Goal: Task Accomplishment & Management: Manage account settings

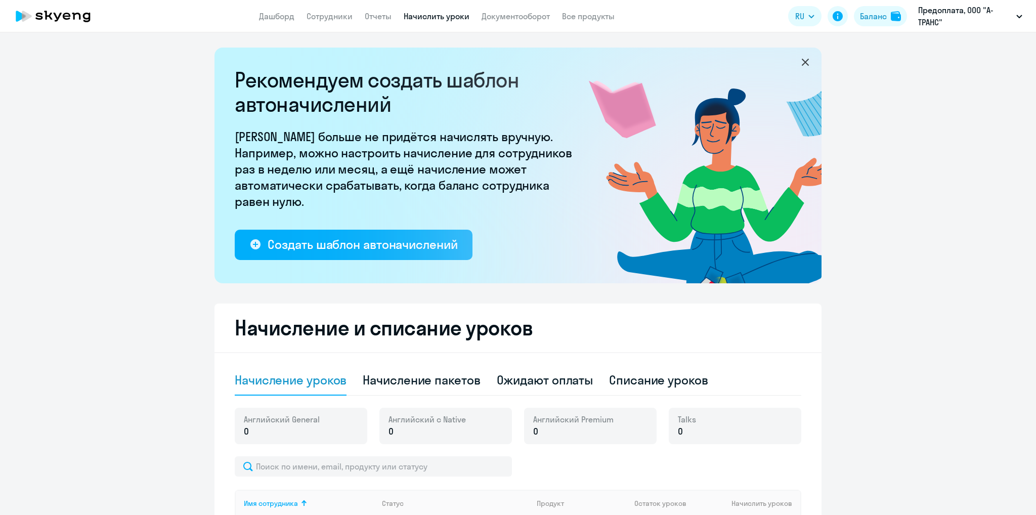
select select "10"
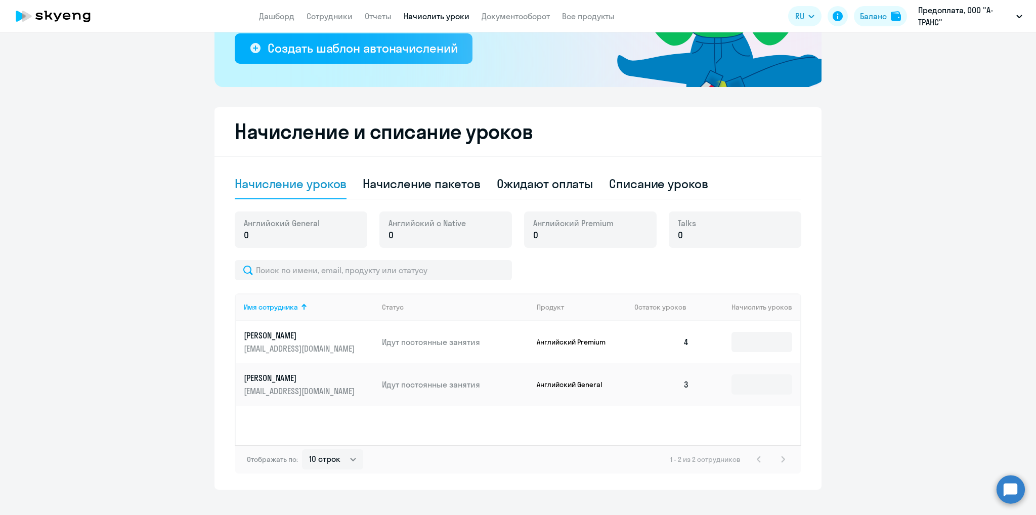
scroll to position [211, 0]
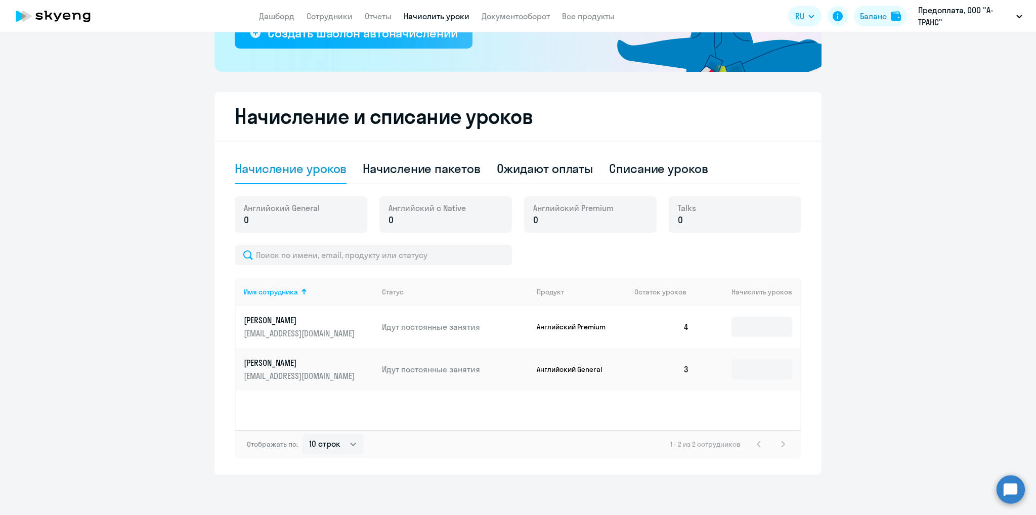
click at [280, 372] on p "[EMAIL_ADDRESS][DOMAIN_NAME]" at bounding box center [300, 375] width 113 height 11
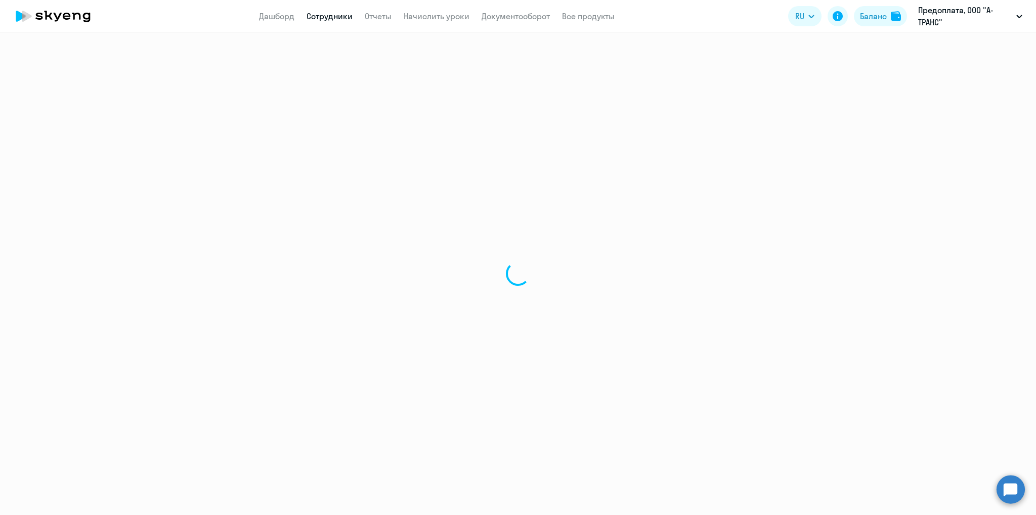
click at [585, 375] on div at bounding box center [518, 273] width 1036 height 482
select select "english"
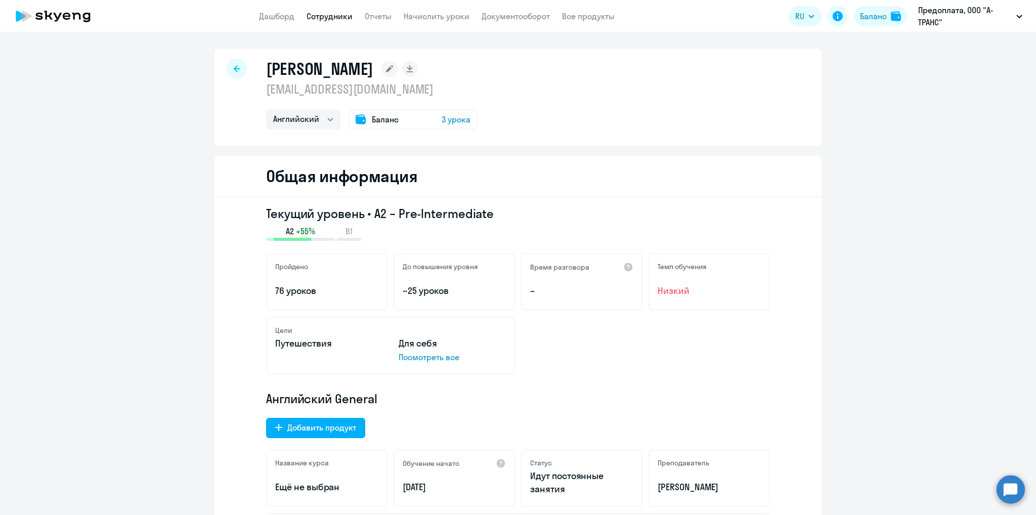
click at [376, 112] on div "Баланс 3 урока" at bounding box center [412, 119] width 129 height 20
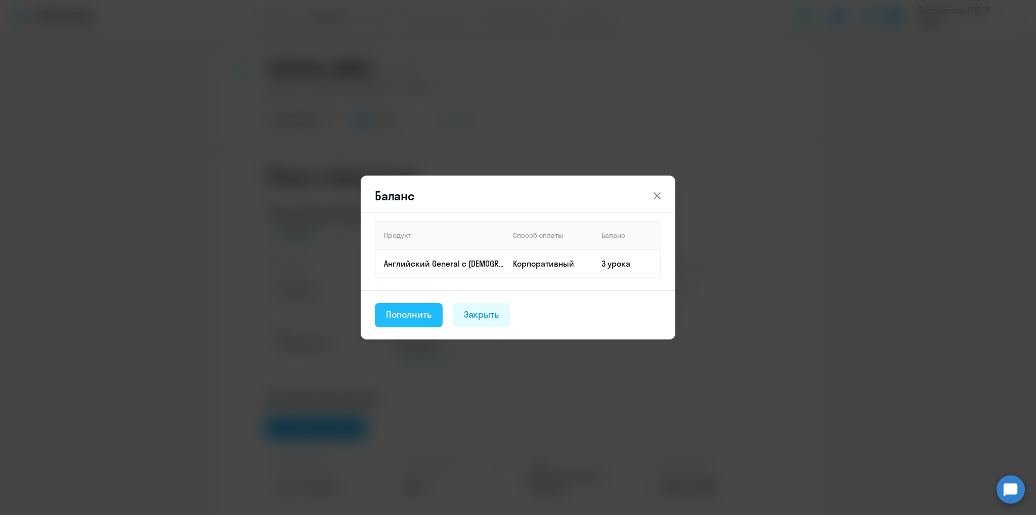
click at [423, 306] on button "Пополнить" at bounding box center [409, 315] width 68 height 24
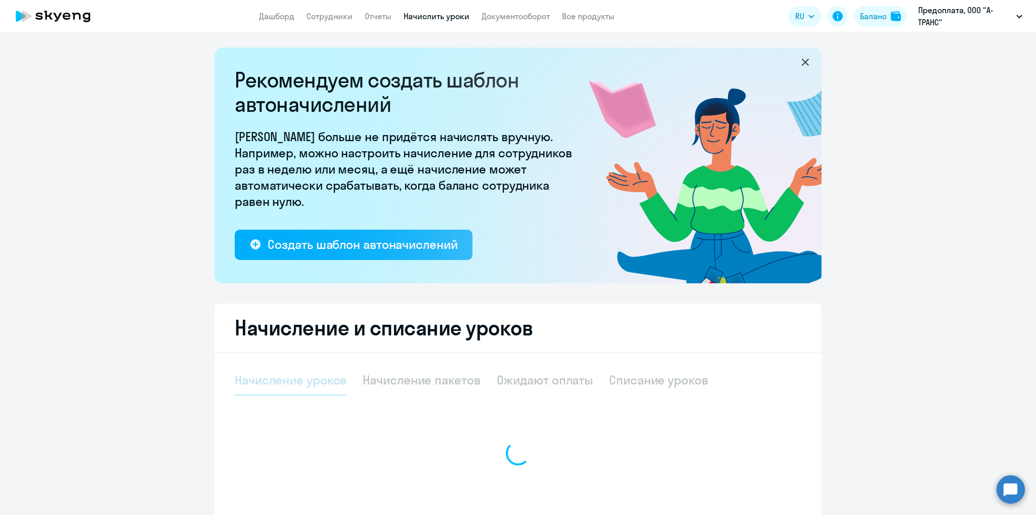
select select "10"
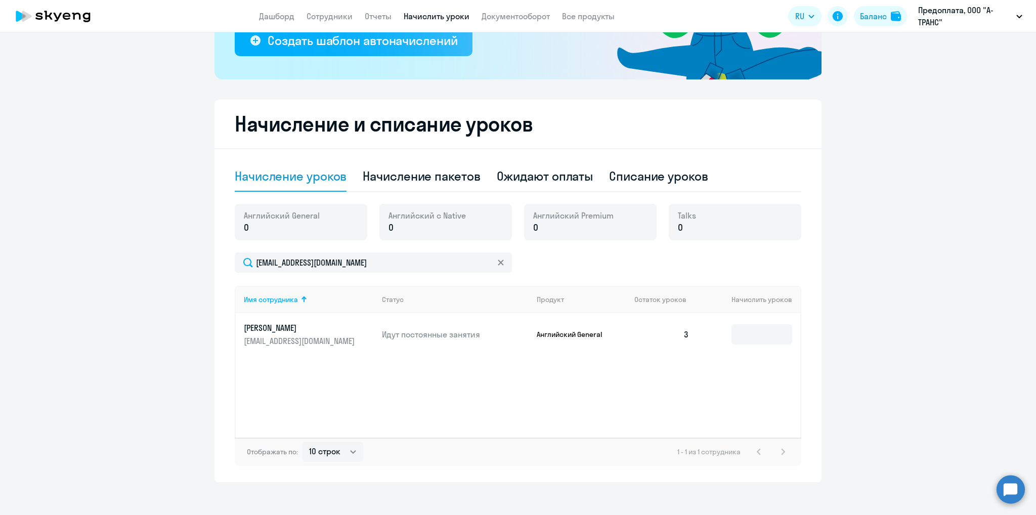
scroll to position [211, 0]
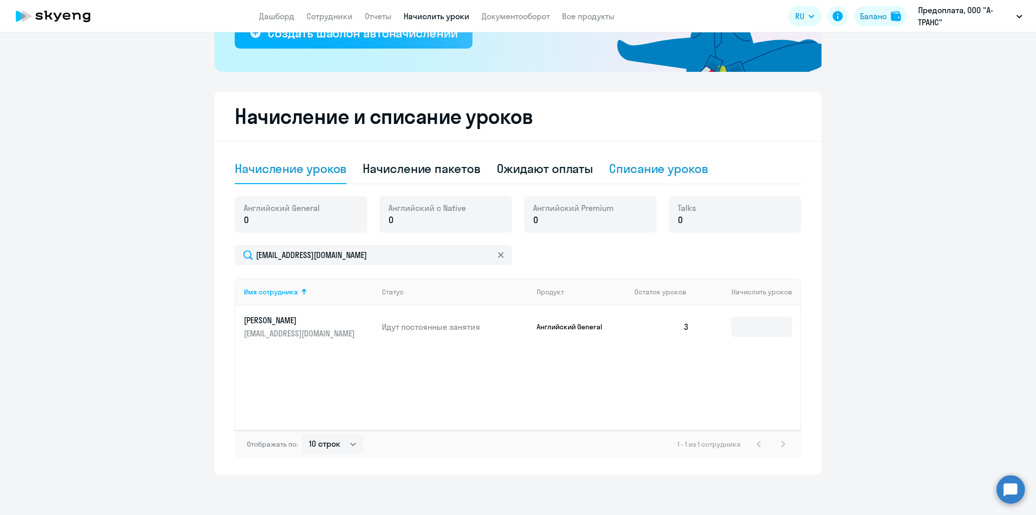
click at [630, 168] on div "Списание уроков" at bounding box center [658, 168] width 99 height 16
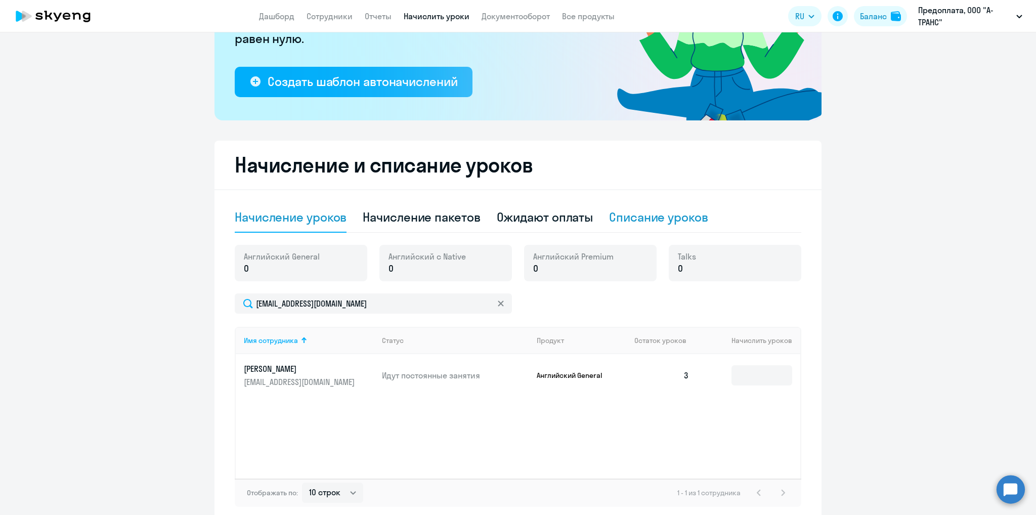
select select "10"
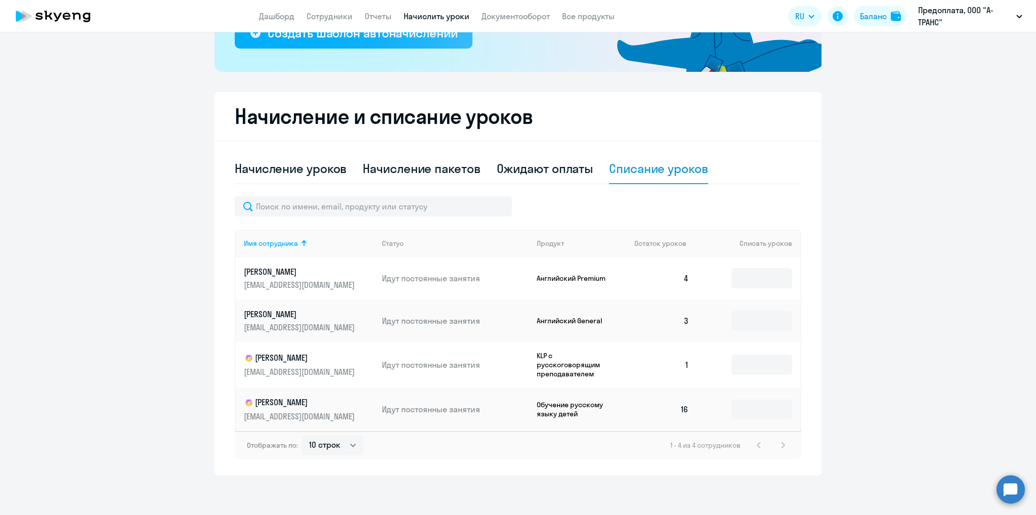
click at [312, 325] on p "[EMAIL_ADDRESS][DOMAIN_NAME]" at bounding box center [300, 327] width 113 height 11
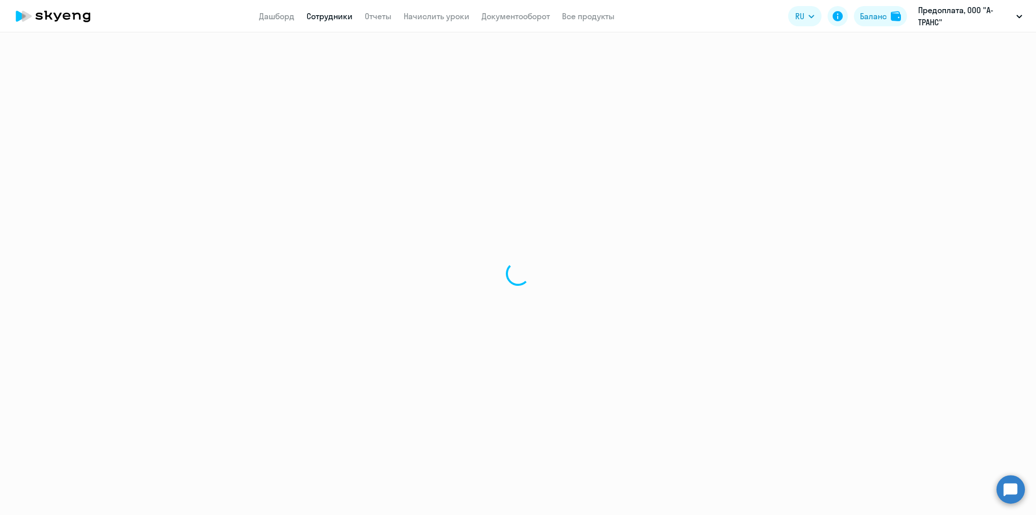
select select "english"
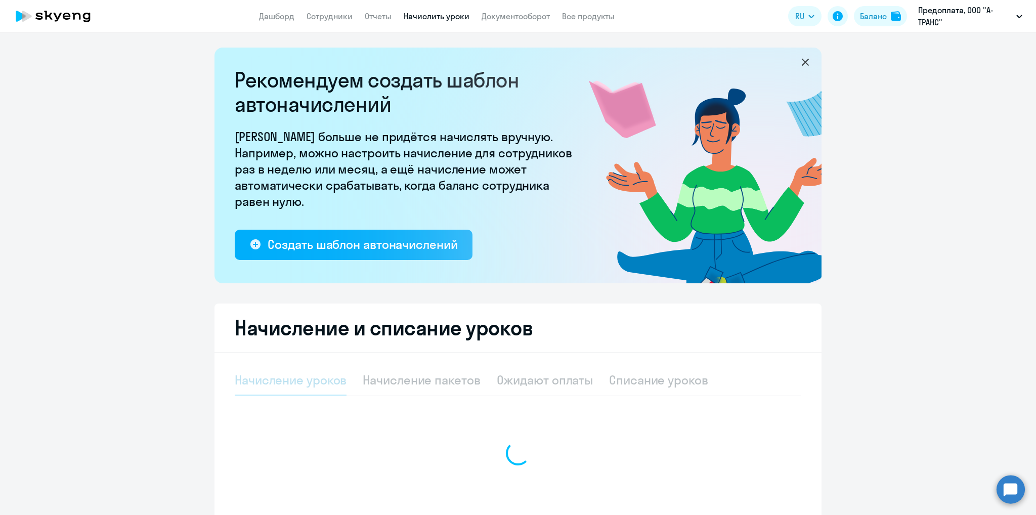
select select "10"
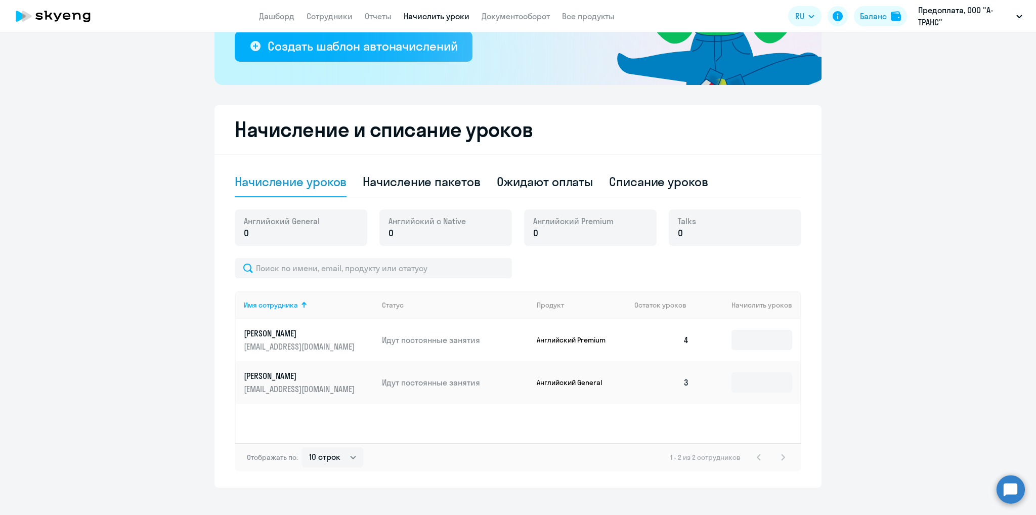
scroll to position [202, 0]
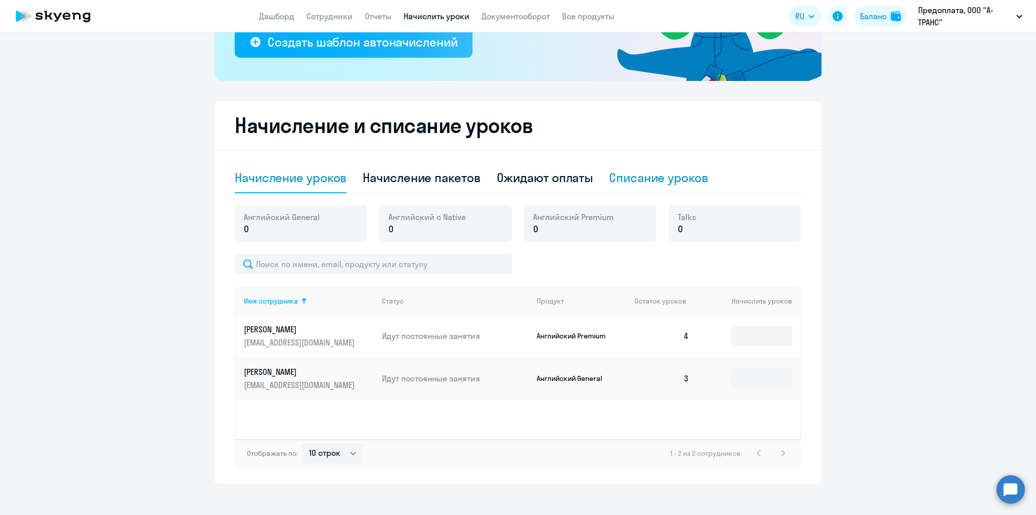
click at [619, 181] on div "Списание уроков" at bounding box center [658, 177] width 99 height 16
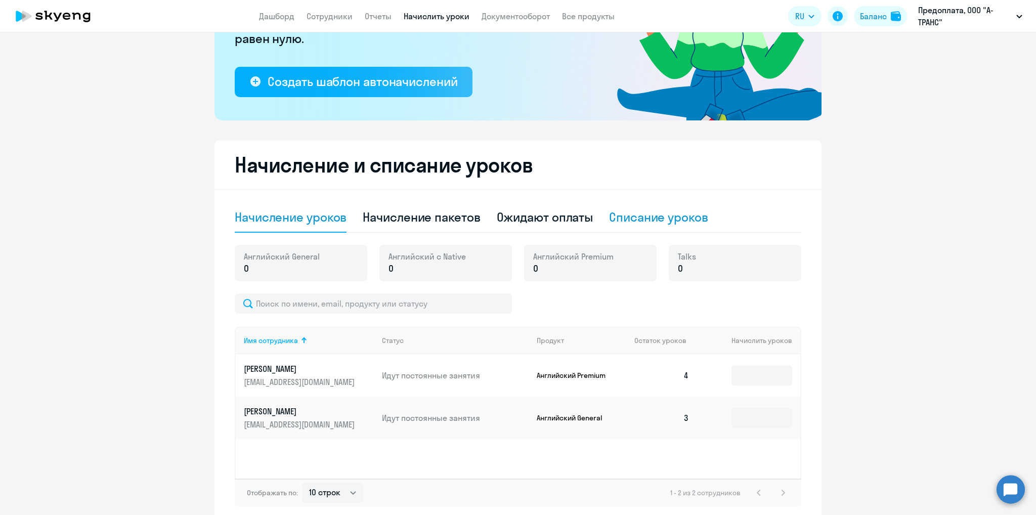
select select "10"
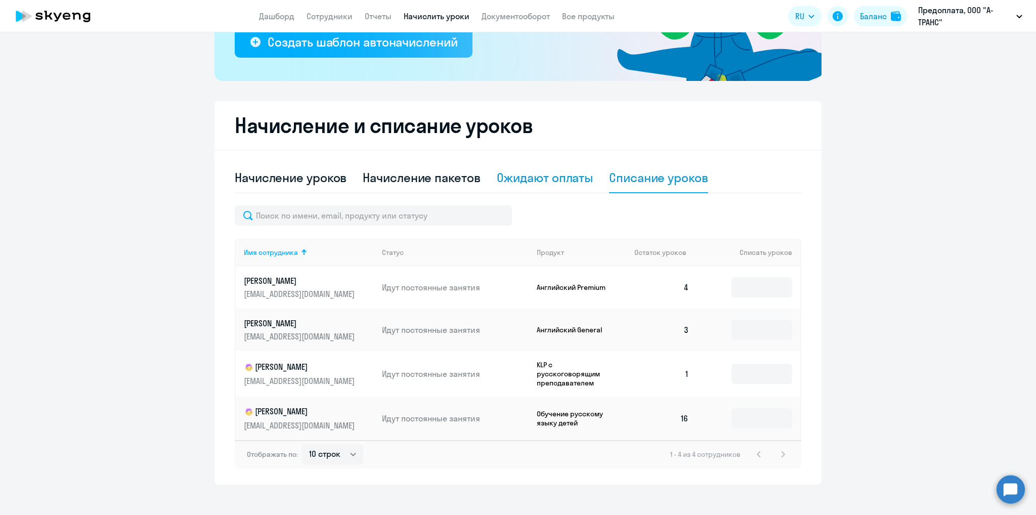
click at [509, 183] on div "Ожидают оплаты" at bounding box center [545, 177] width 97 height 16
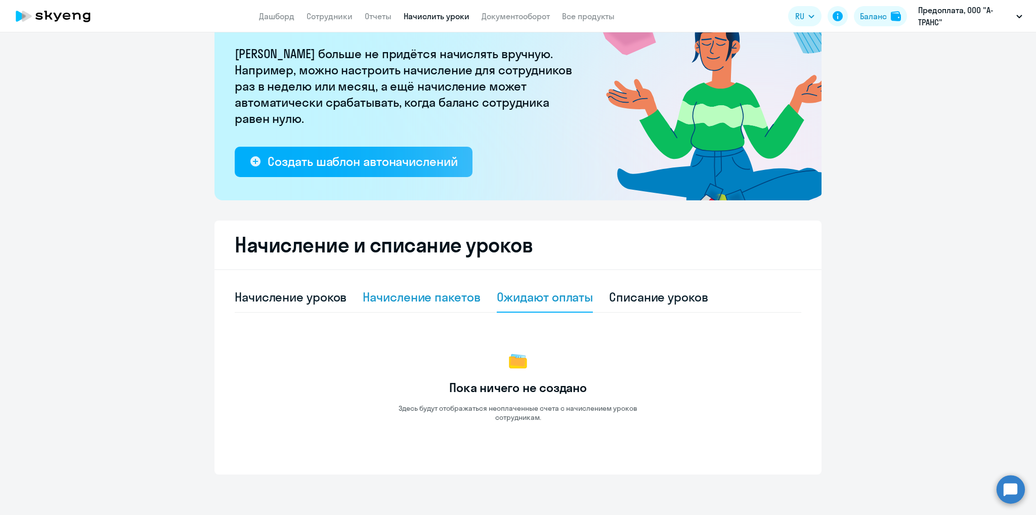
click at [373, 307] on div "Начисление пакетов" at bounding box center [421, 297] width 117 height 30
select select "10"
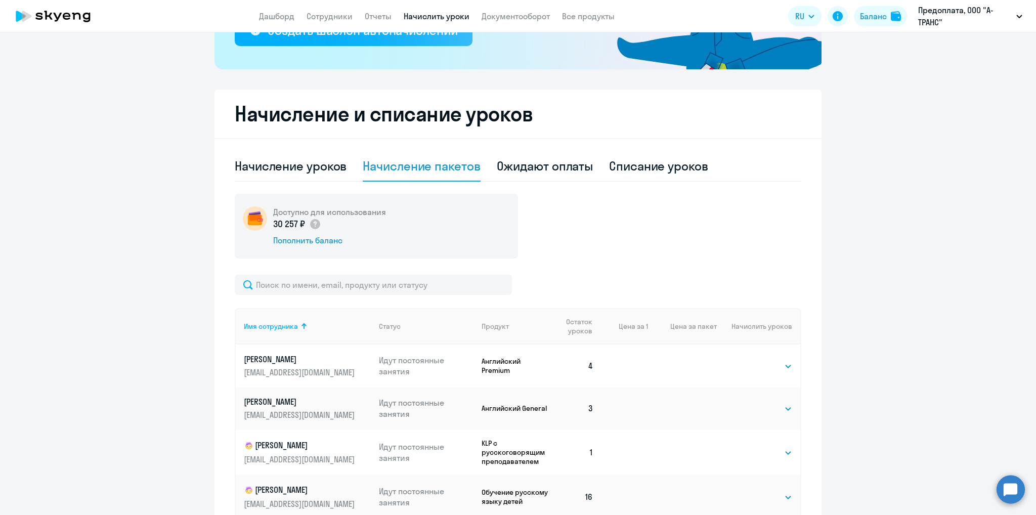
scroll to position [253, 0]
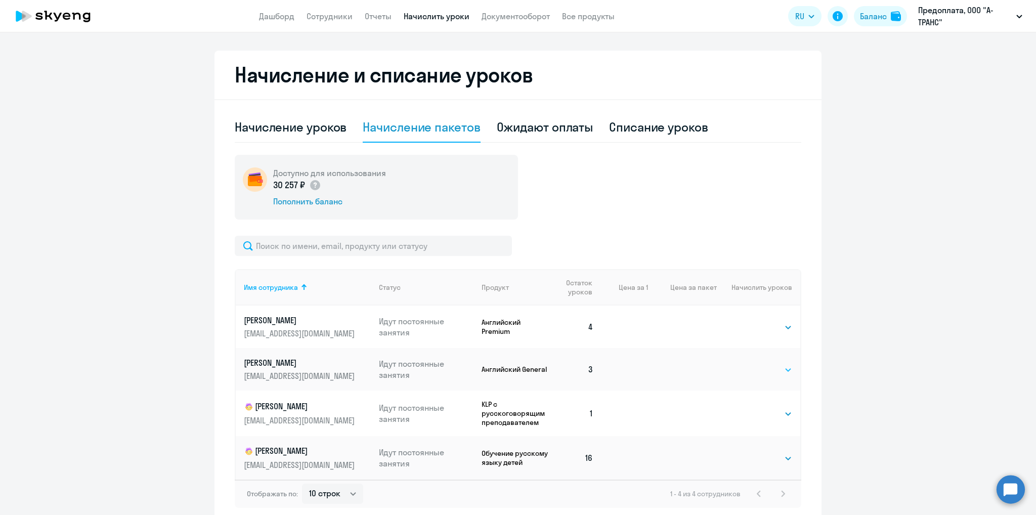
click at [780, 369] on select "Выбрать 4 8 16 32 64 96 128" at bounding box center [771, 370] width 41 height 12
click at [766, 371] on select "Выбрать 4 8 16 32 64 96 128" at bounding box center [771, 370] width 41 height 12
select select "16"
click at [751, 364] on select "Выбрать 4 8 16 32 64 96 128" at bounding box center [771, 370] width 41 height 12
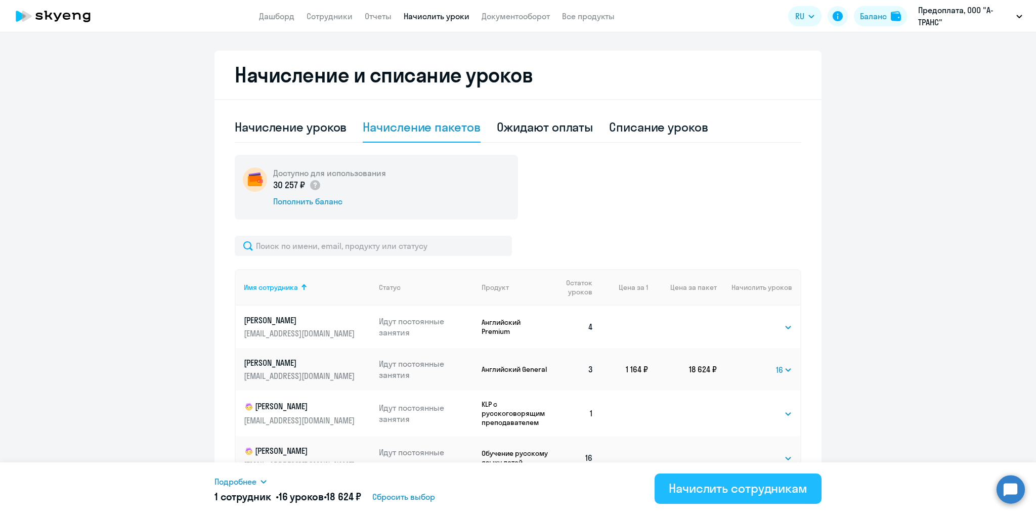
click at [722, 490] on div "Начислить сотрудникам" at bounding box center [738, 488] width 139 height 16
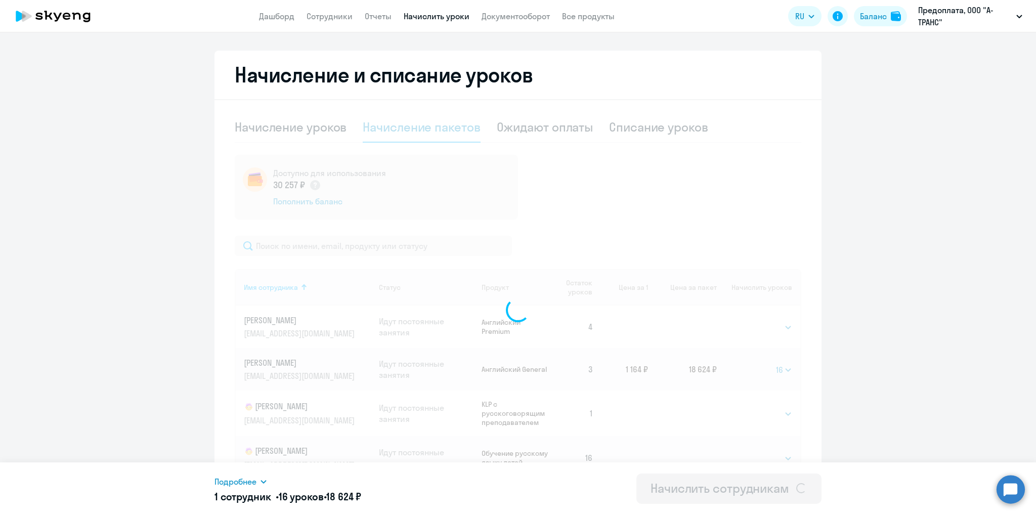
select select
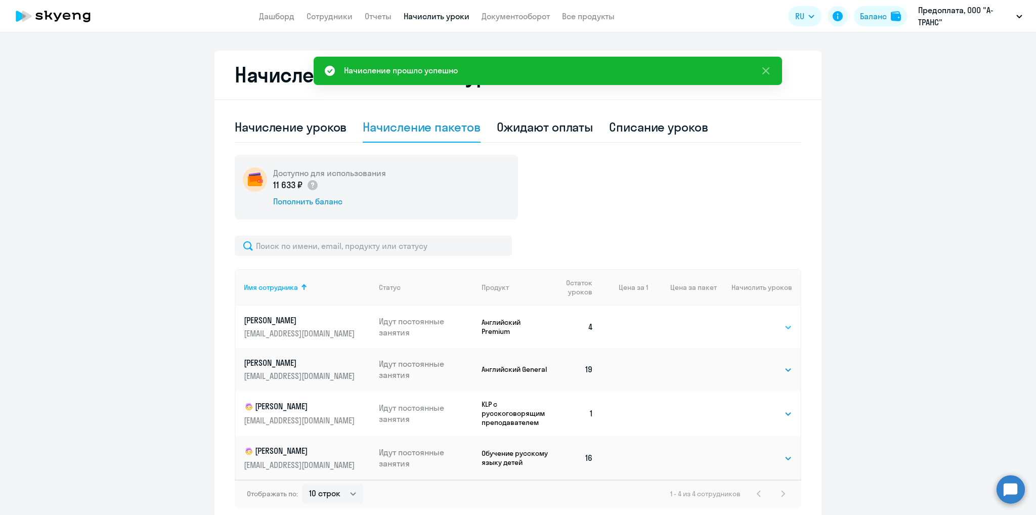
click at [779, 325] on select "Выбрать 4 8 16 32 64 96 128" at bounding box center [771, 327] width 41 height 12
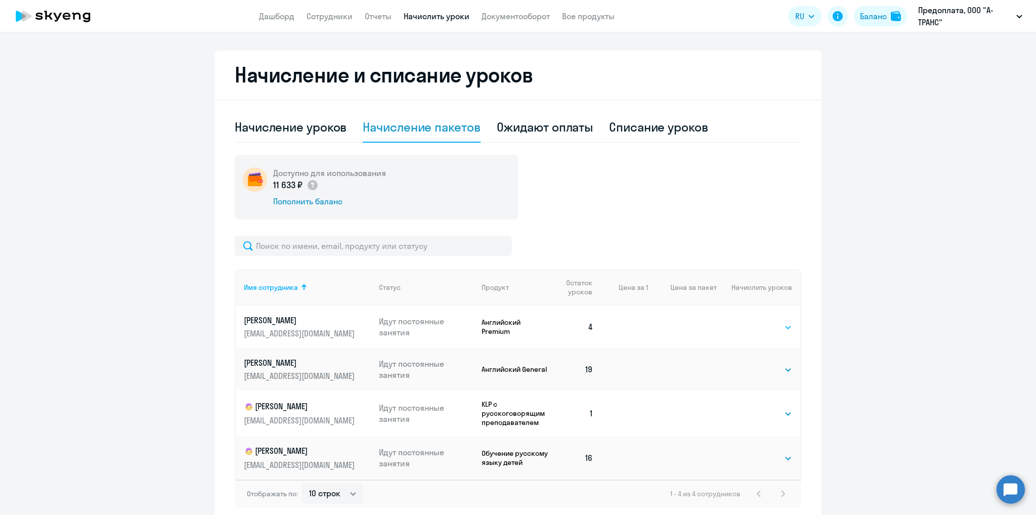
select select "16"
click at [751, 321] on select "Выбрать 4 8 16 32 64 96 128" at bounding box center [771, 327] width 41 height 12
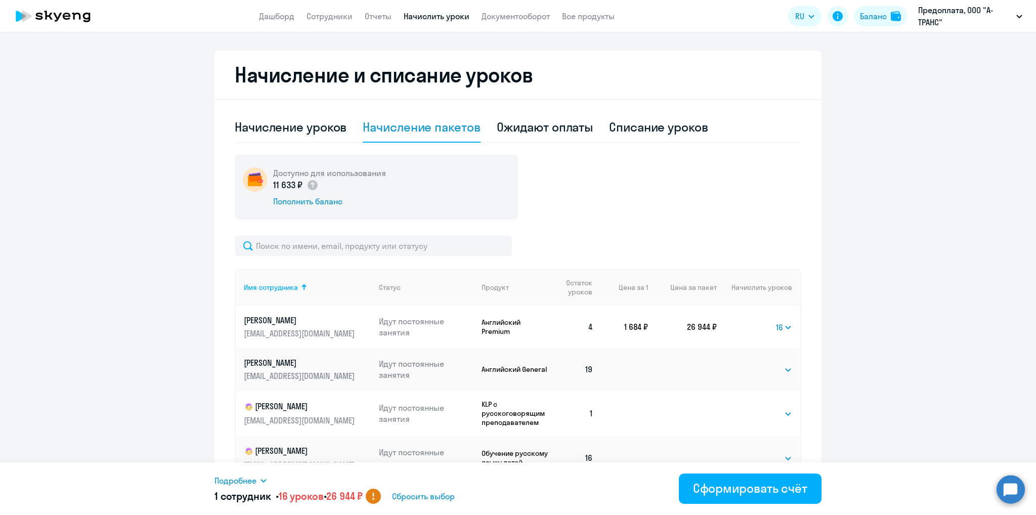
click at [832, 259] on ng-component "Рекомендуем создать шаблон автоначислений Уроки больше не придётся начислять вр…" at bounding box center [518, 159] width 1036 height 729
